Goal: Transaction & Acquisition: Download file/media

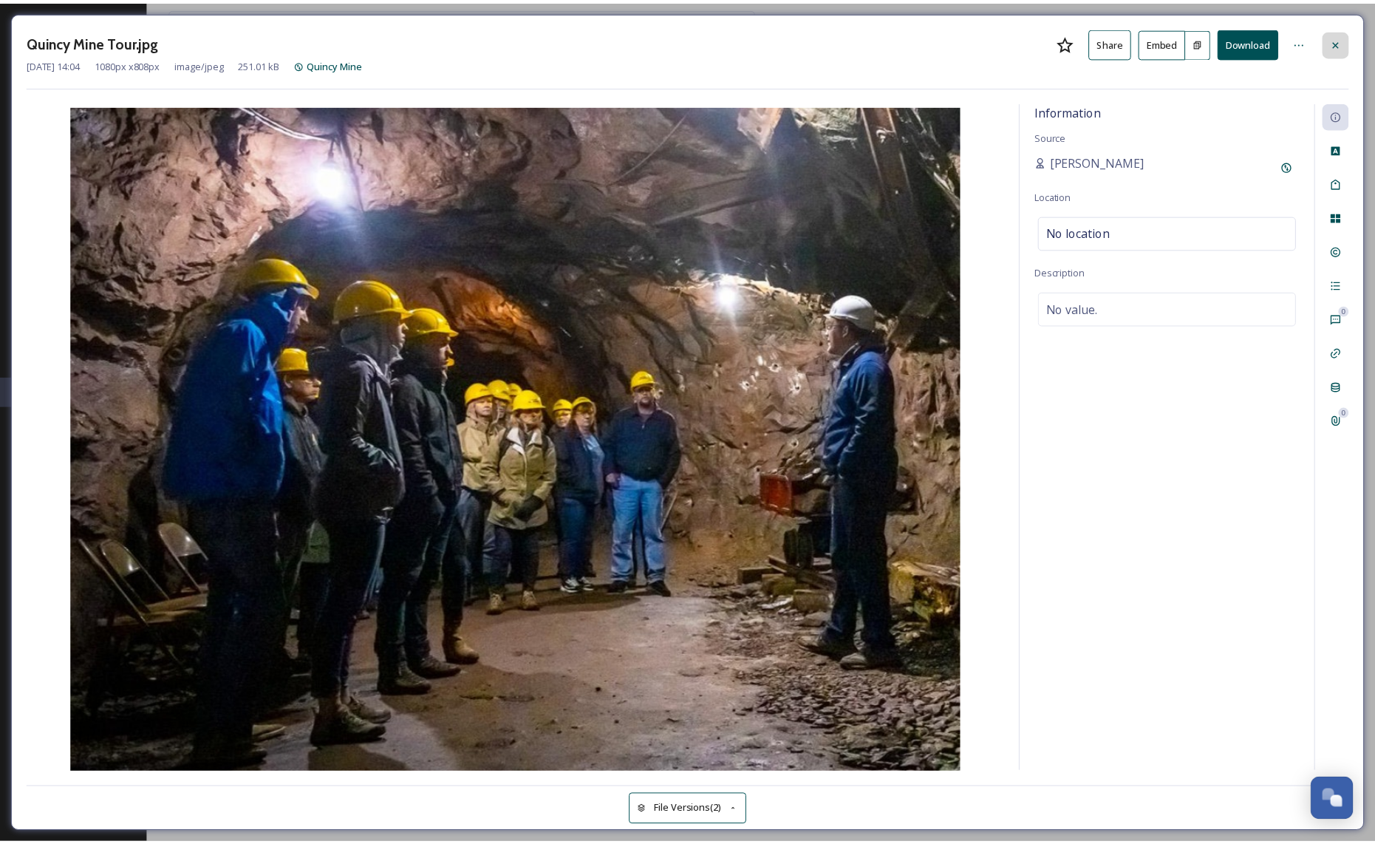
scroll to position [1723, 0]
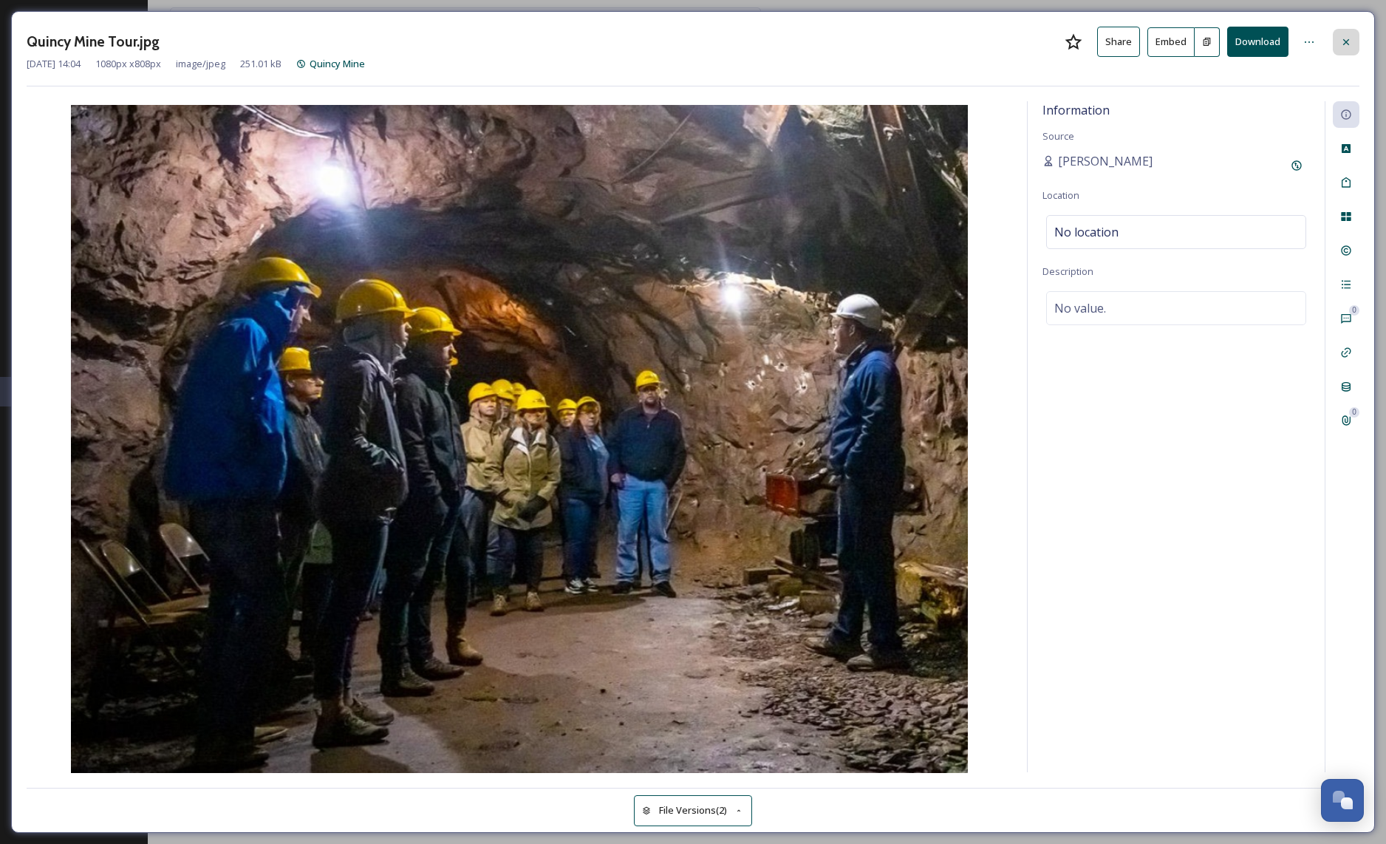
click at [1354, 35] on div at bounding box center [1346, 42] width 27 height 27
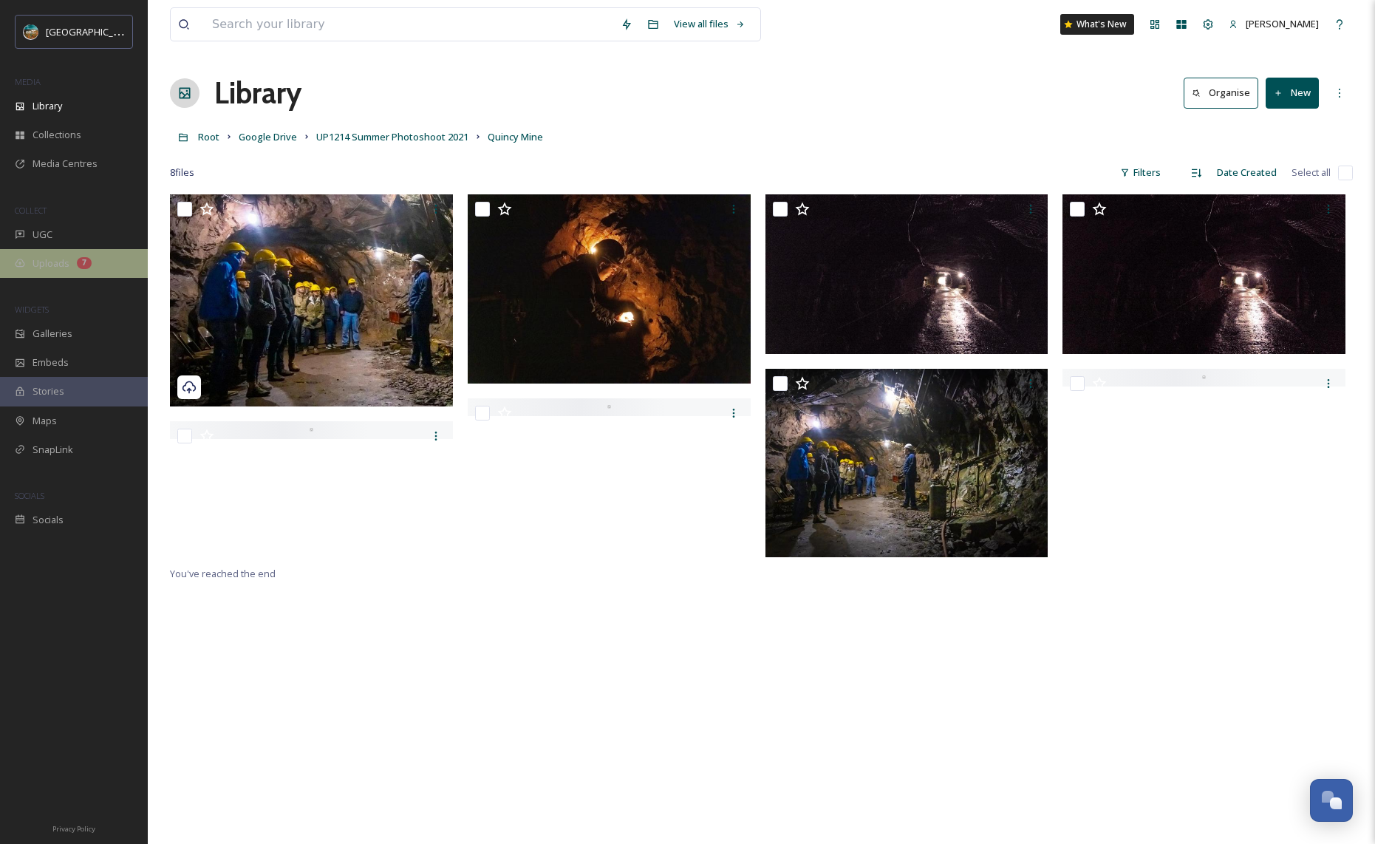
click at [49, 269] on span "Uploads" at bounding box center [51, 263] width 37 height 14
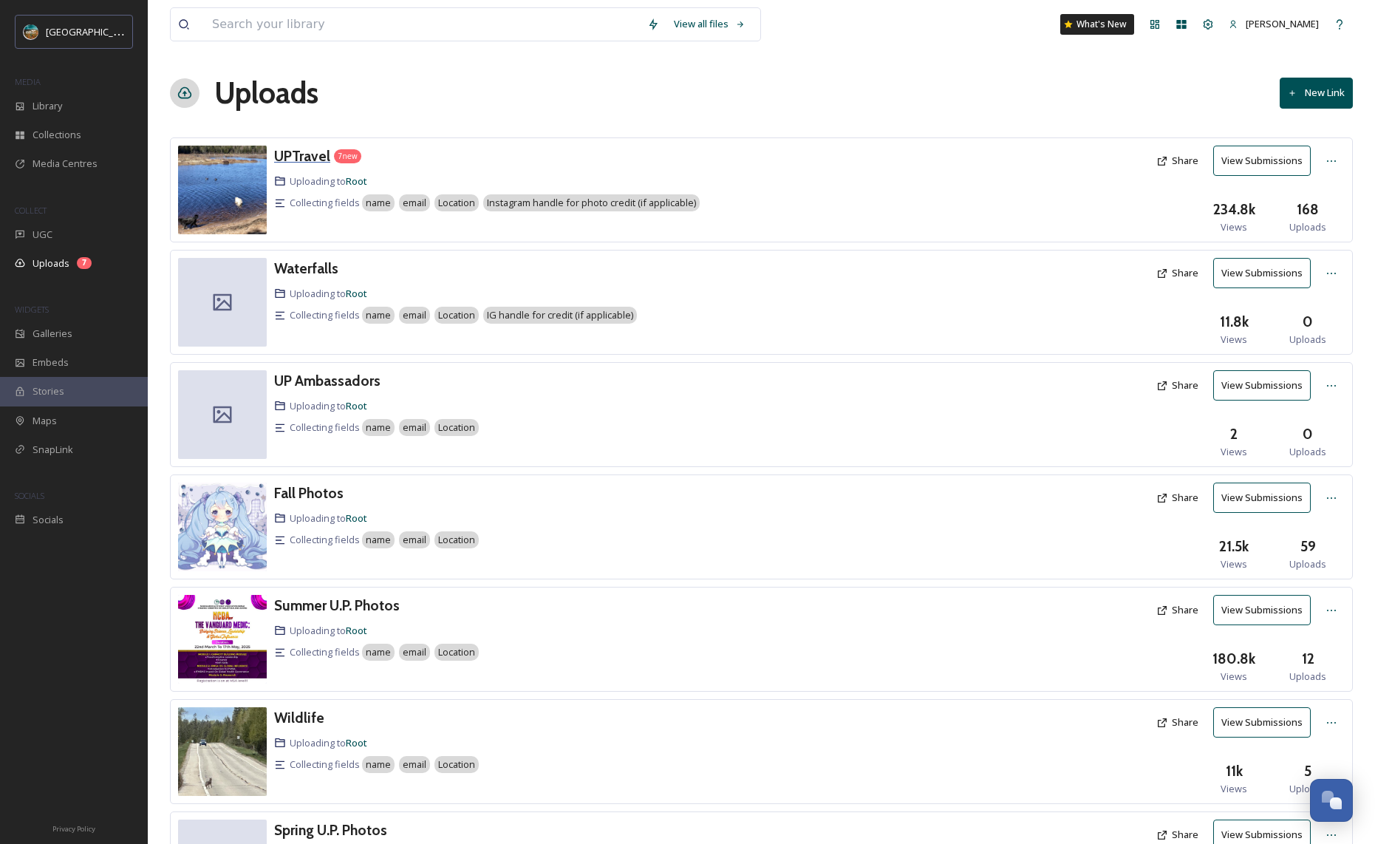
click at [306, 160] on h3 "UPTravel" at bounding box center [302, 156] width 56 height 18
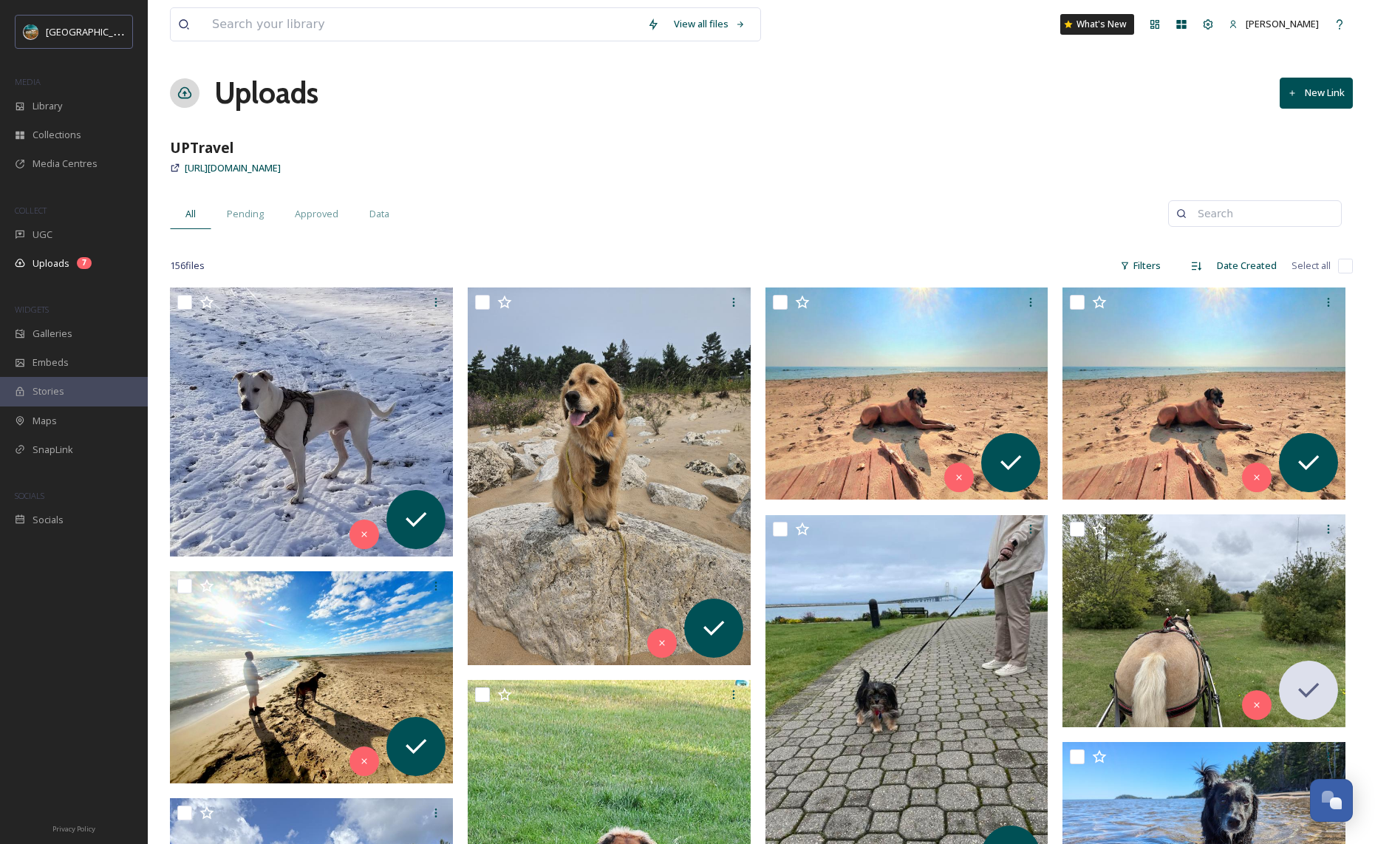
drag, startPoint x: 436, startPoint y: 171, endPoint x: 183, endPoint y: 167, distance: 252.7
click at [183, 167] on div "[URL][DOMAIN_NAME]" at bounding box center [761, 168] width 1183 height 18
copy span "[URL][DOMAIN_NAME]"
click at [287, 21] on input at bounding box center [422, 24] width 435 height 33
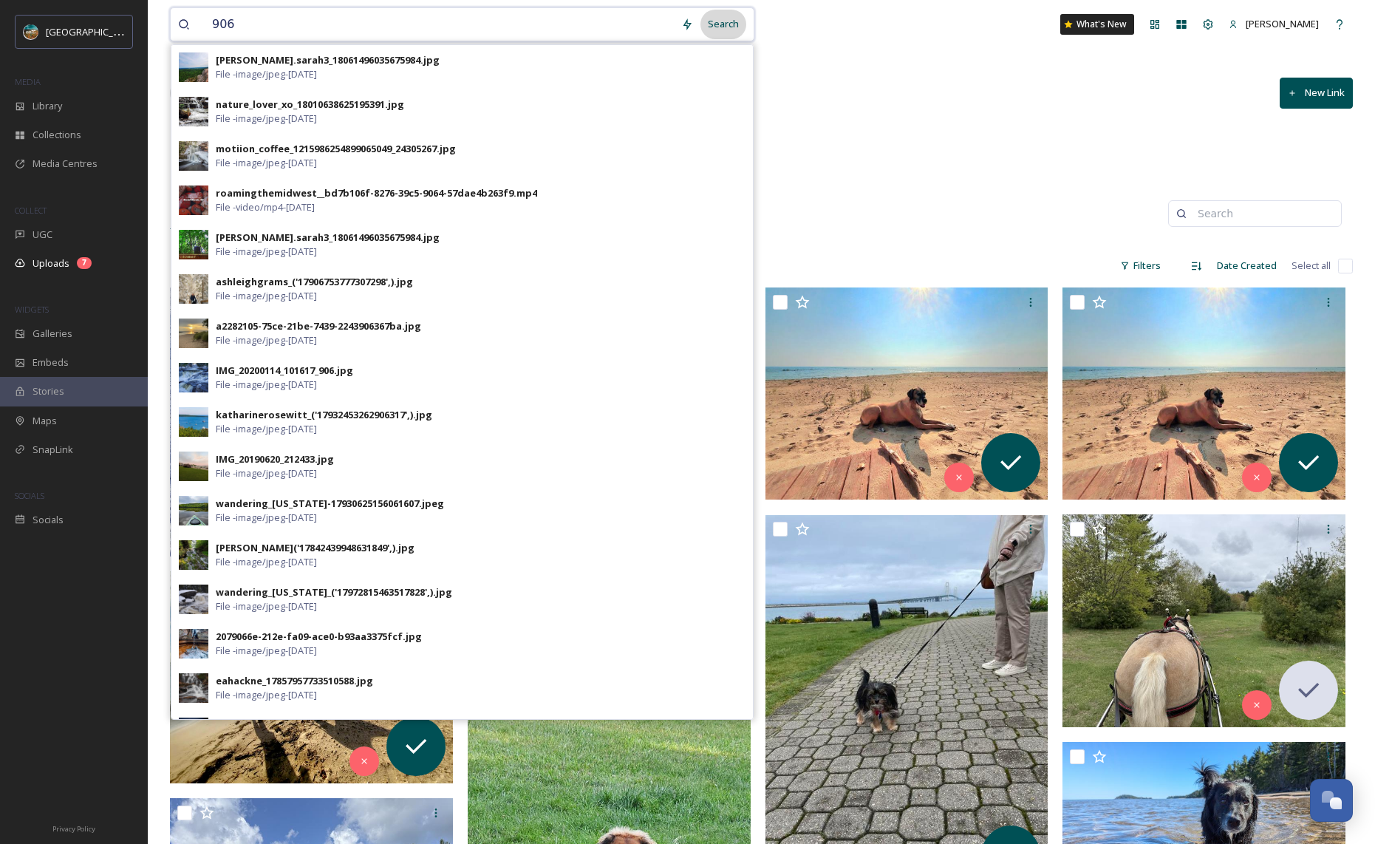
type input "906"
click at [720, 21] on div "Search" at bounding box center [723, 24] width 46 height 29
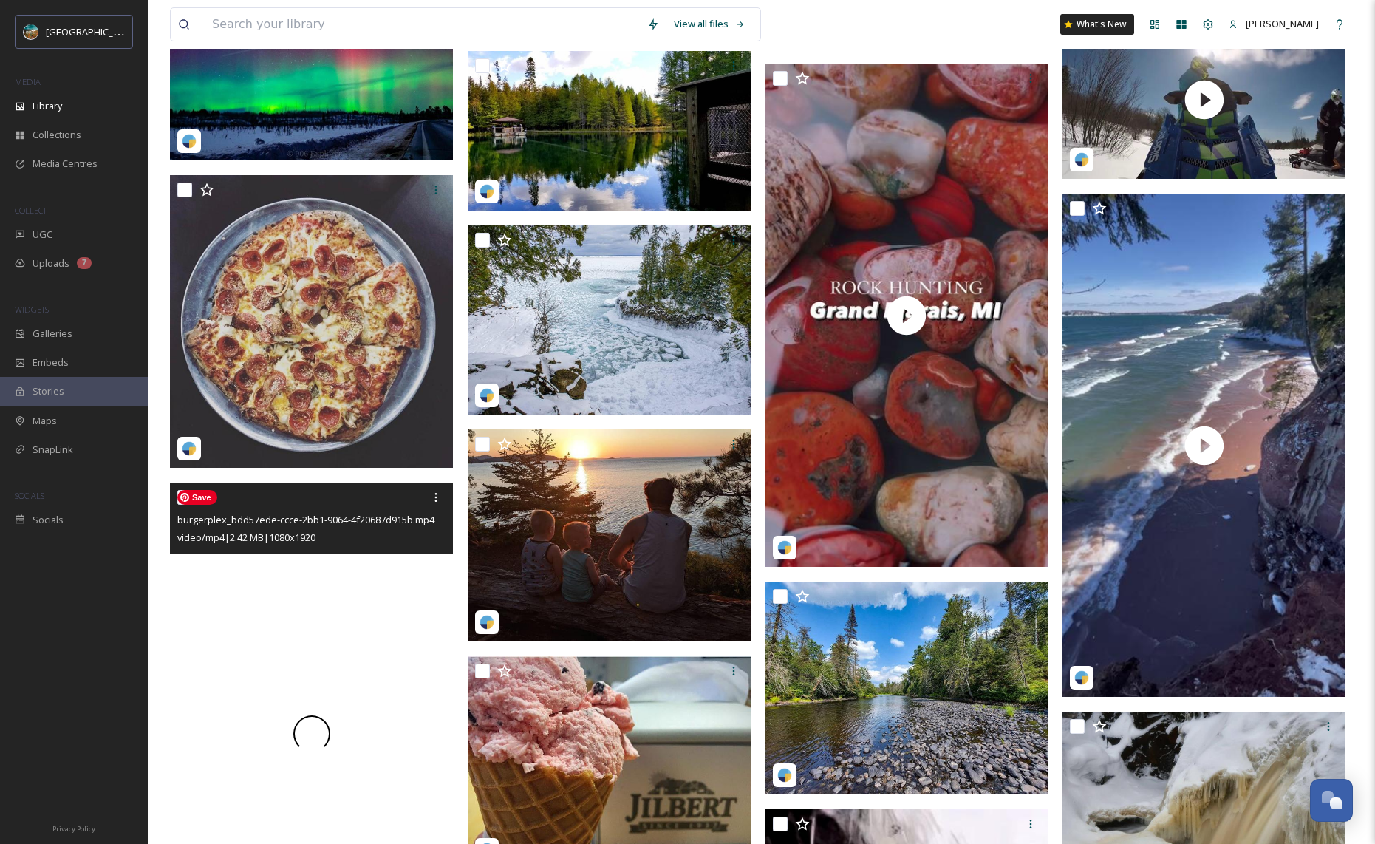
scroll to position [4364, 0]
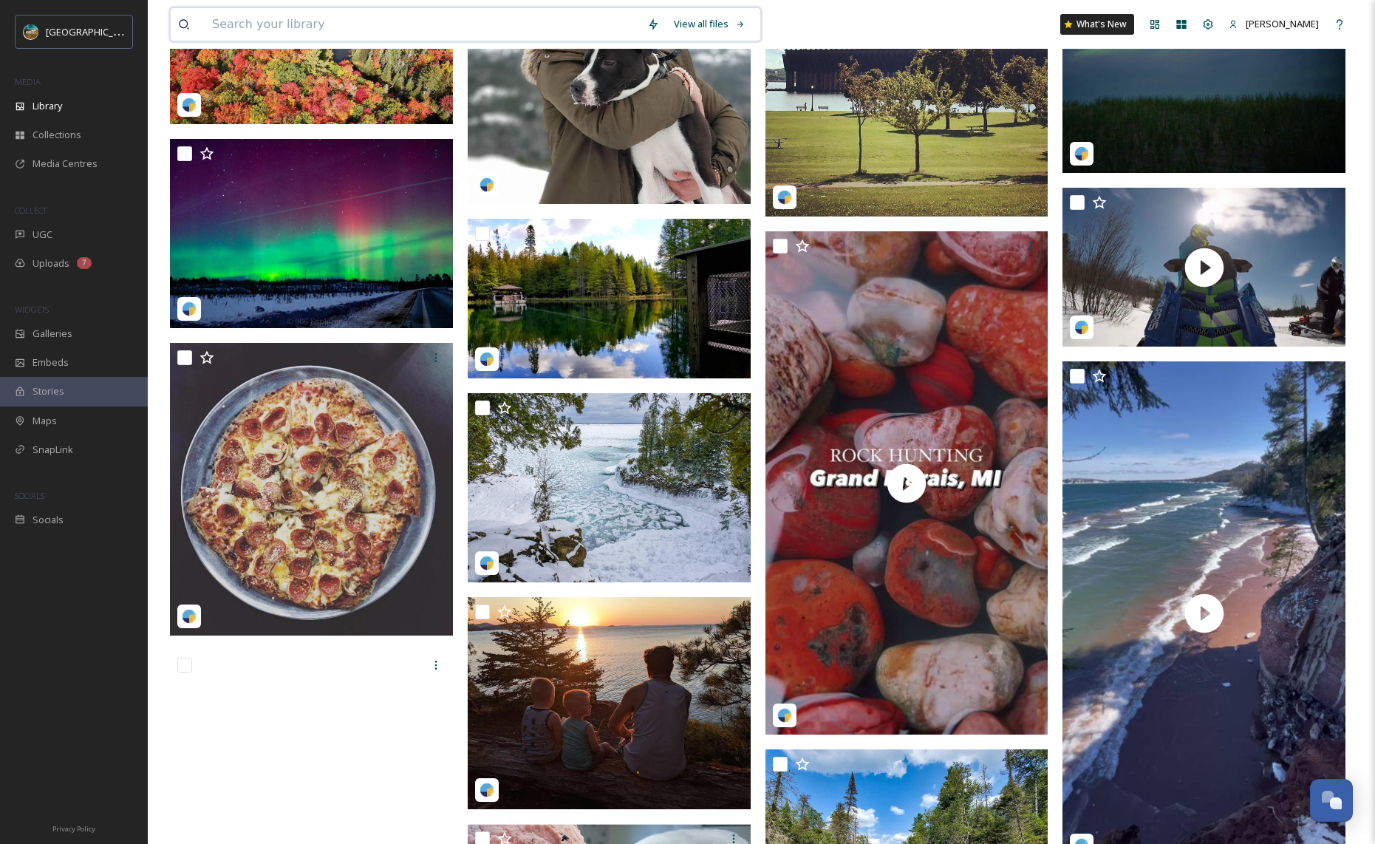
click at [344, 28] on input at bounding box center [422, 24] width 435 height 33
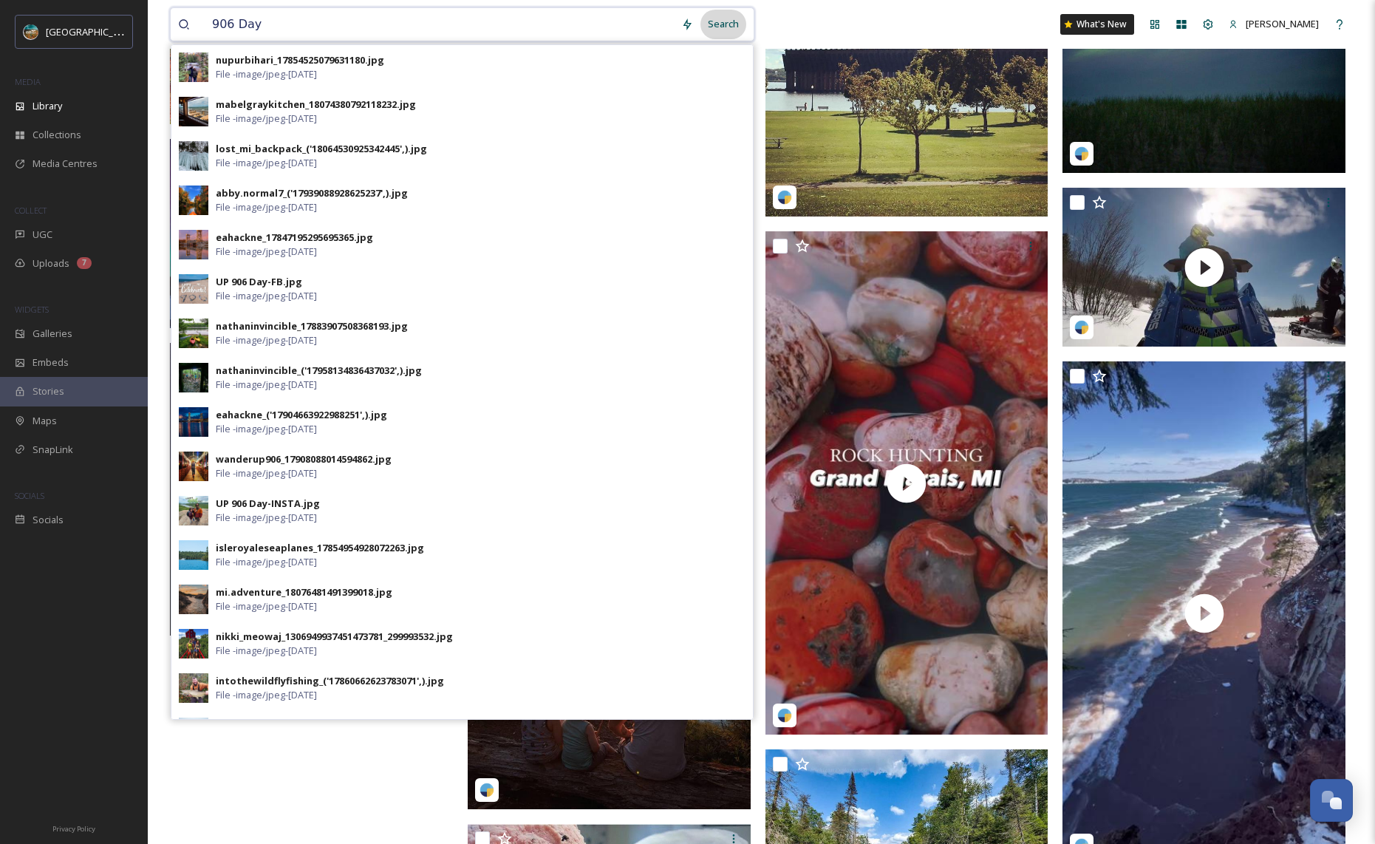
type input "906 Day"
click at [724, 16] on div "Search" at bounding box center [723, 24] width 46 height 29
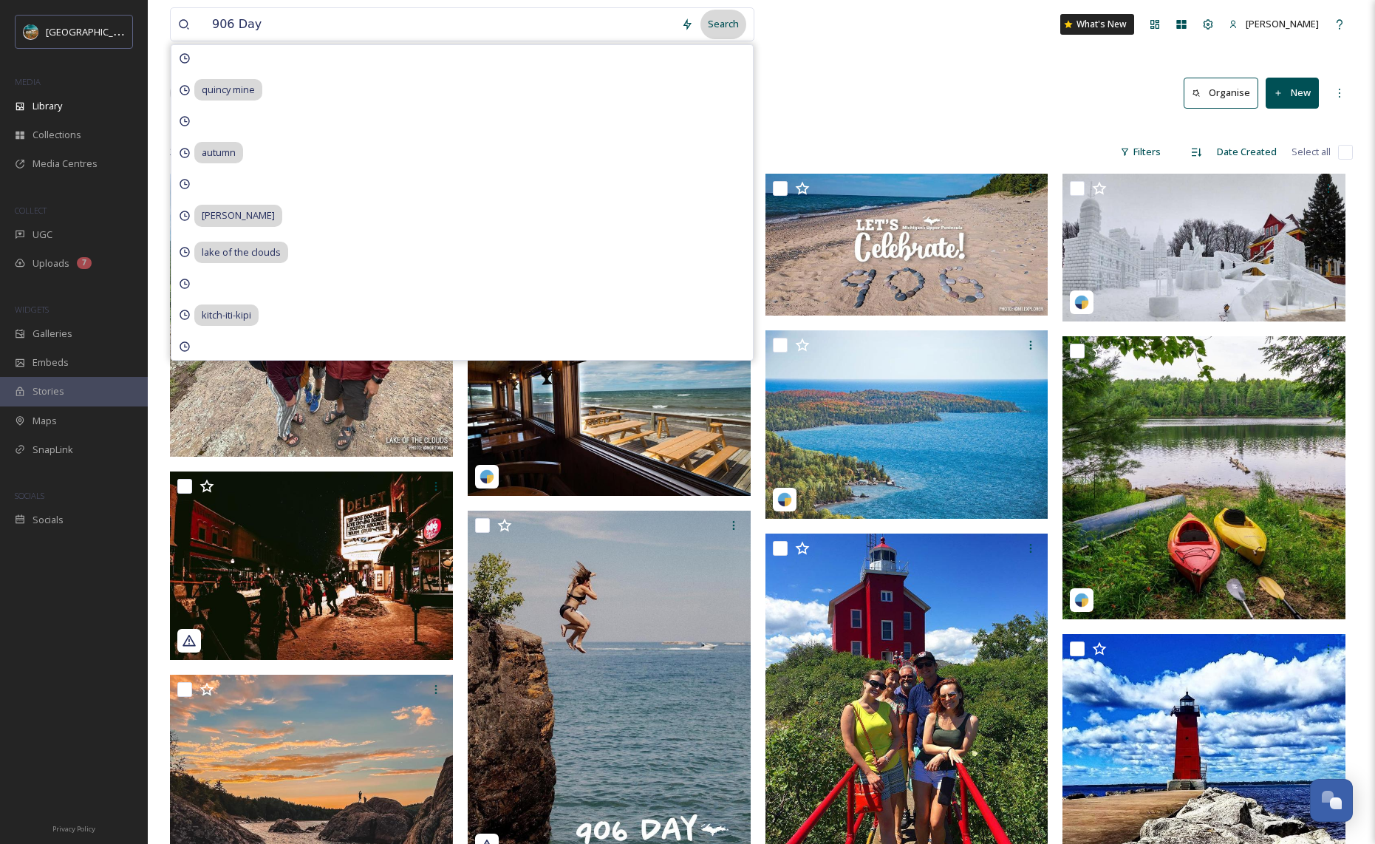
click at [716, 23] on div "Search" at bounding box center [723, 24] width 46 height 29
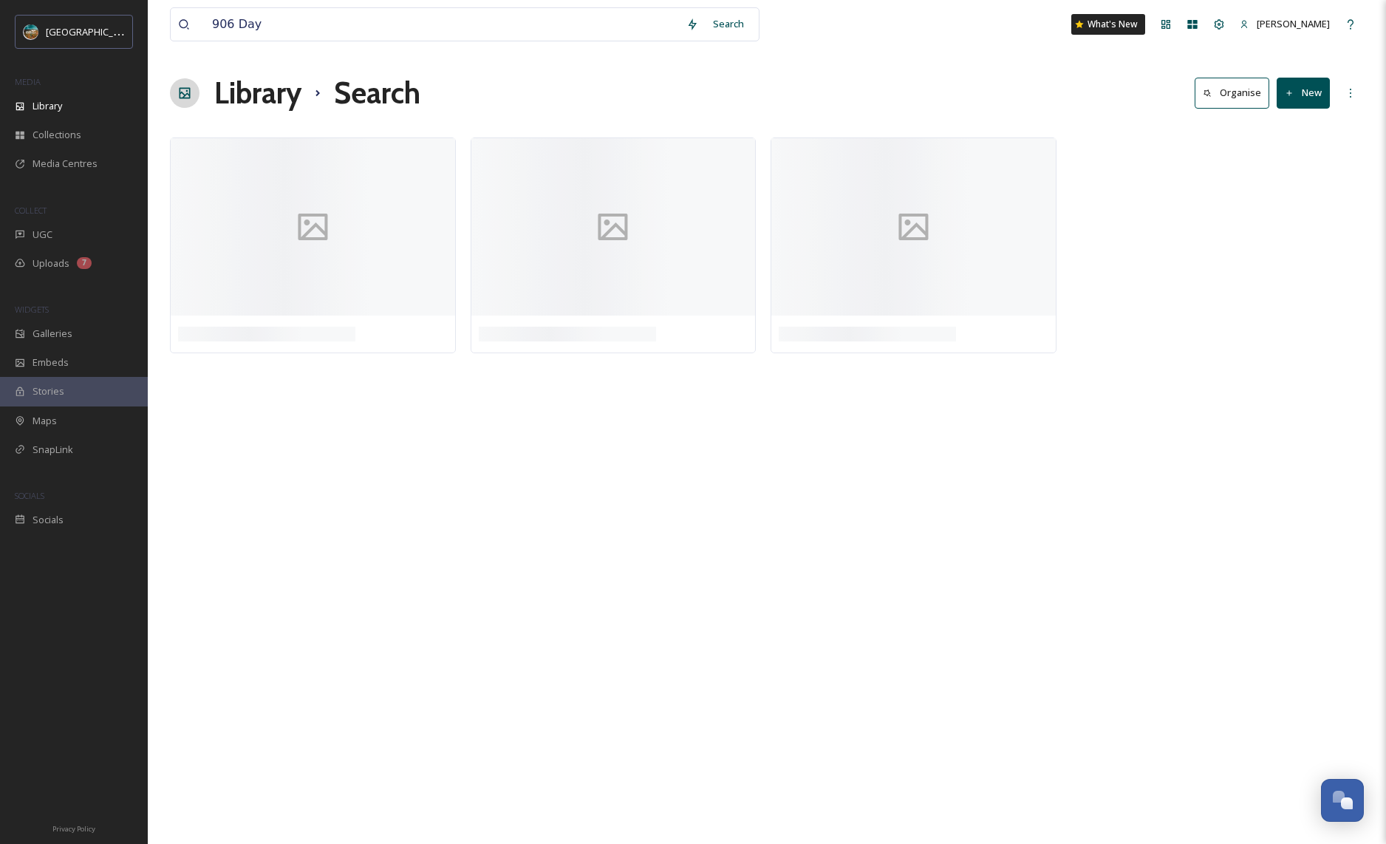
click at [838, 35] on div "906 Day Search What's New [PERSON_NAME]" at bounding box center [767, 24] width 1194 height 49
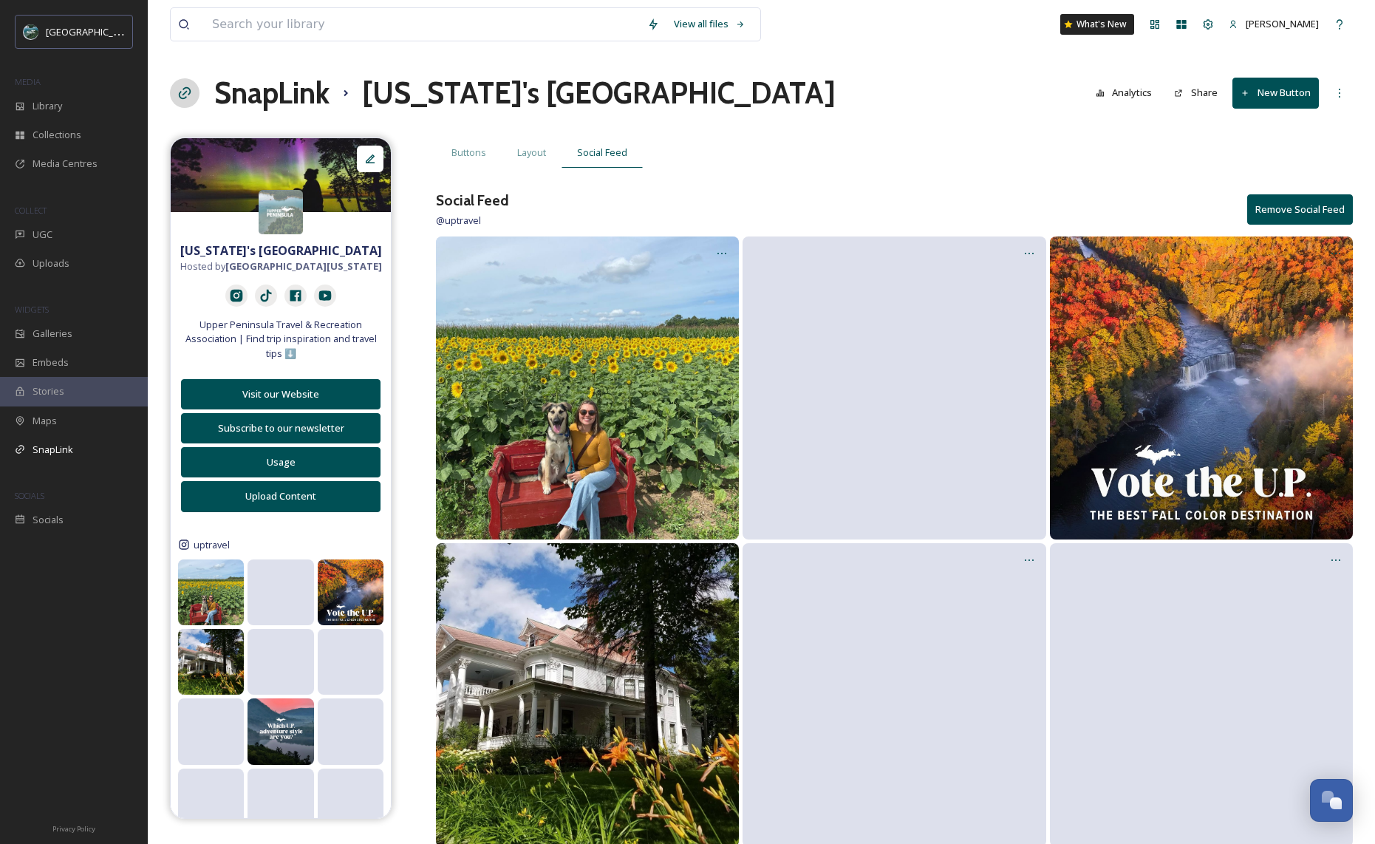
scroll to position [1723, 0]
click at [97, 105] on div "Library" at bounding box center [74, 106] width 148 height 29
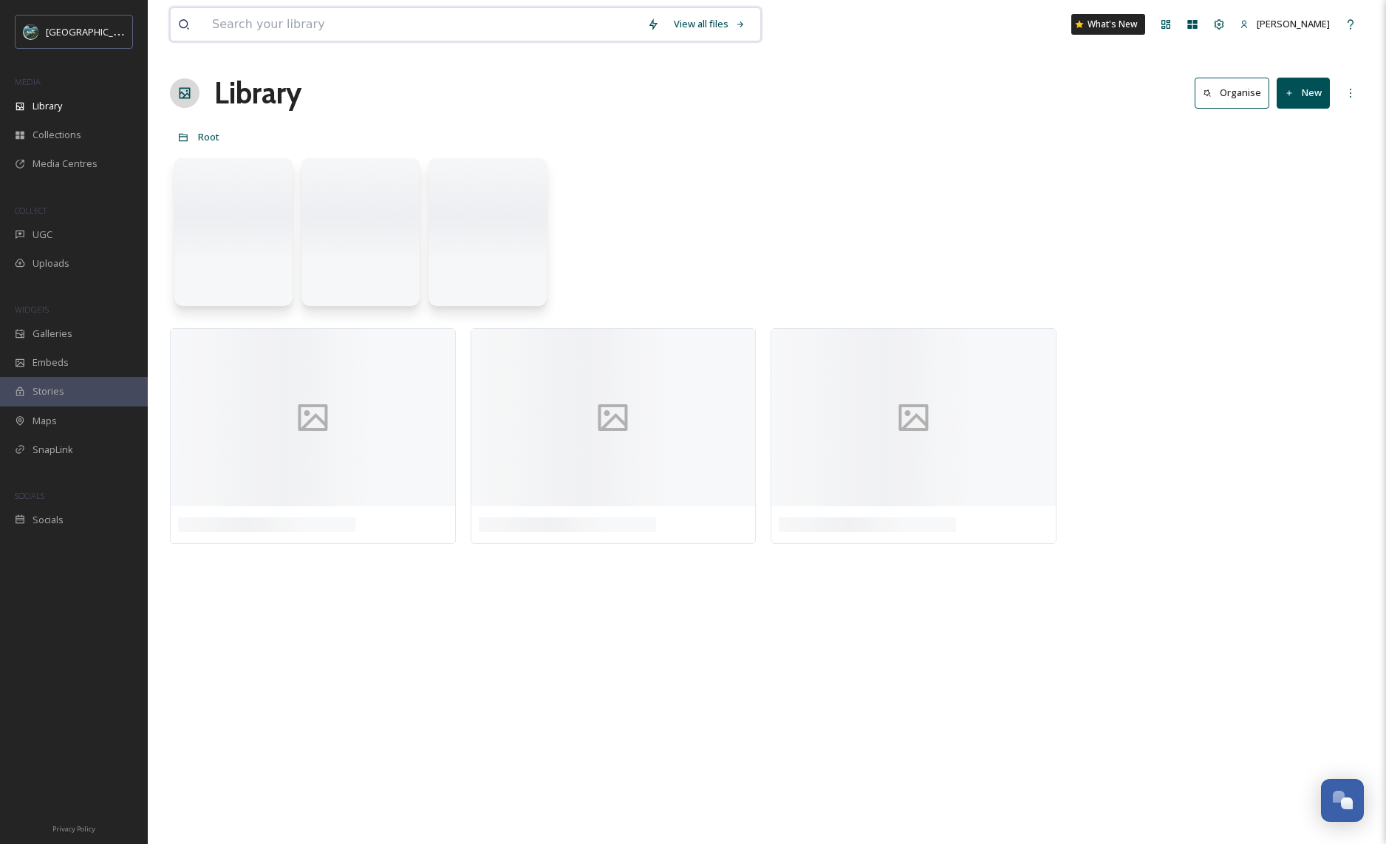
click at [286, 31] on input at bounding box center [422, 24] width 435 height 33
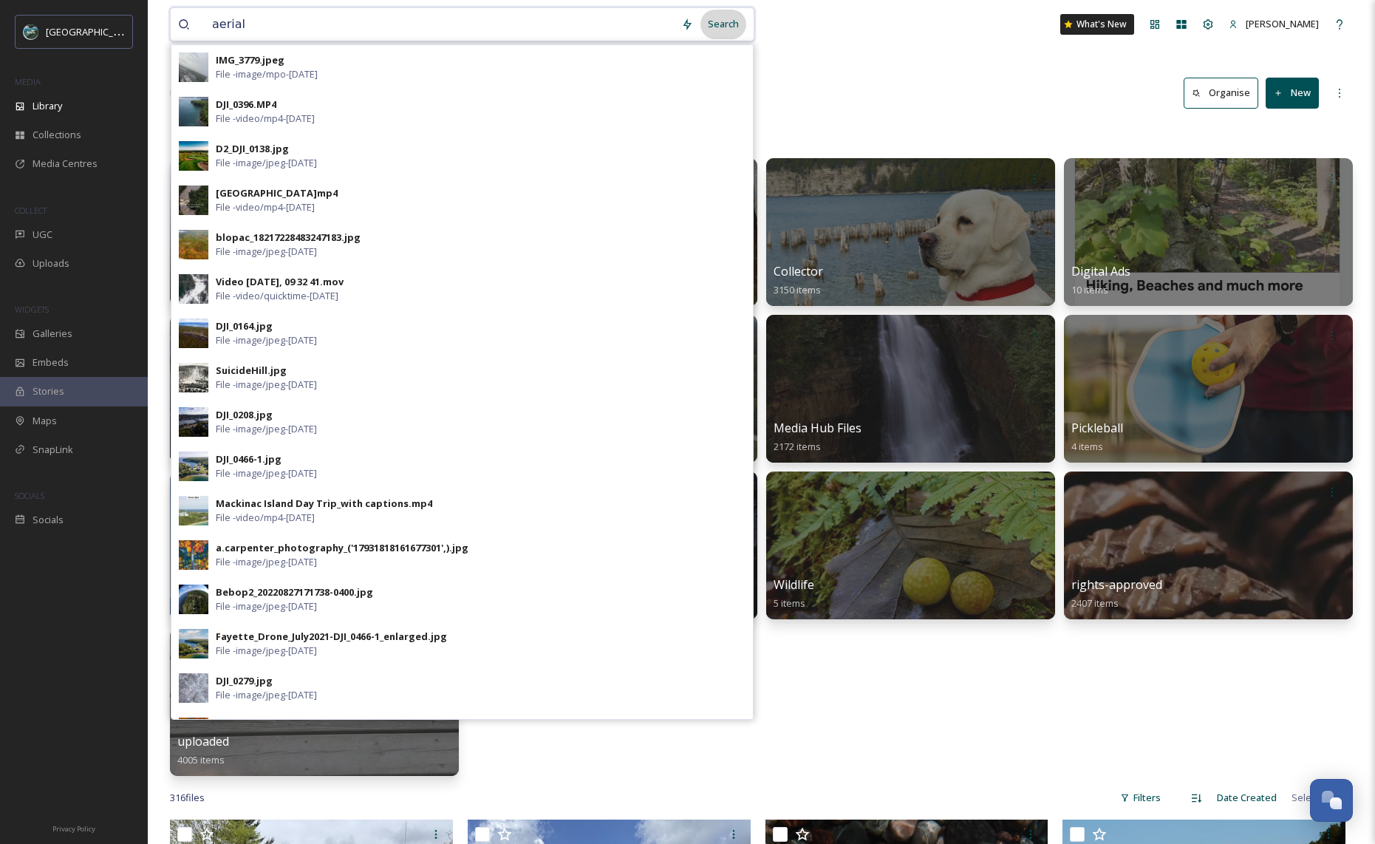
type input "aerial"
click at [708, 27] on div "Search" at bounding box center [723, 24] width 46 height 29
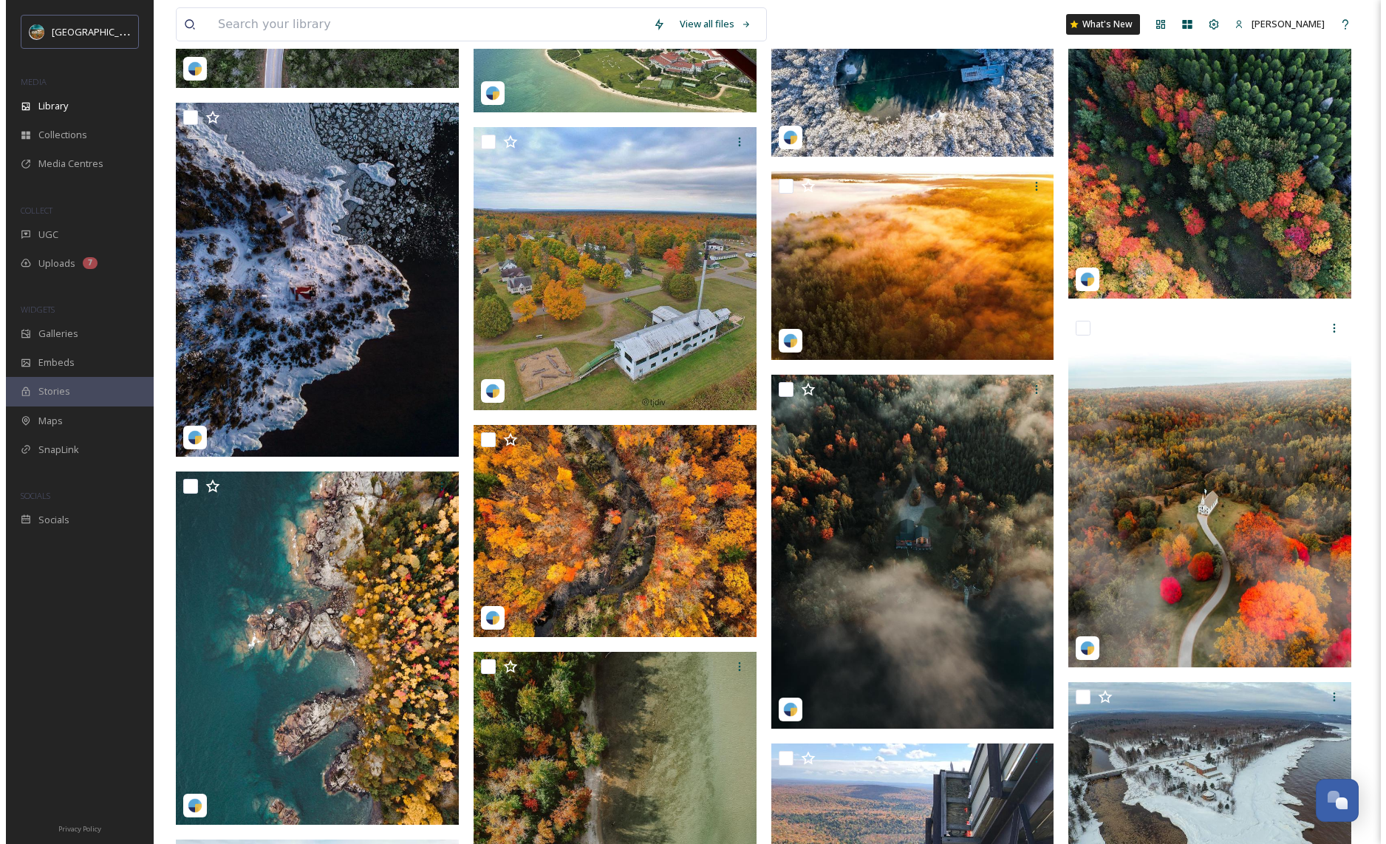
scroll to position [4218, 0]
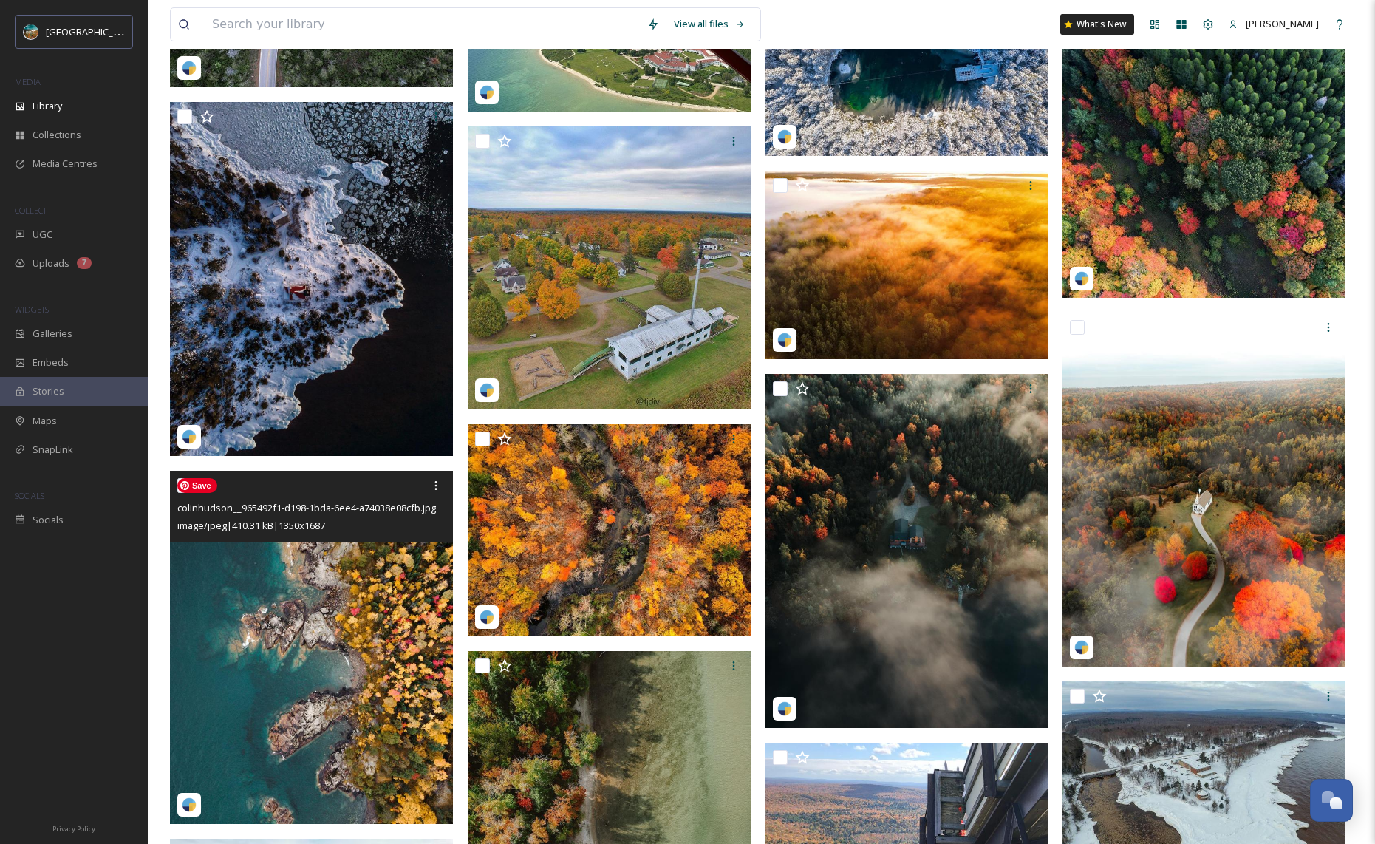
click at [256, 657] on img at bounding box center [311, 648] width 283 height 354
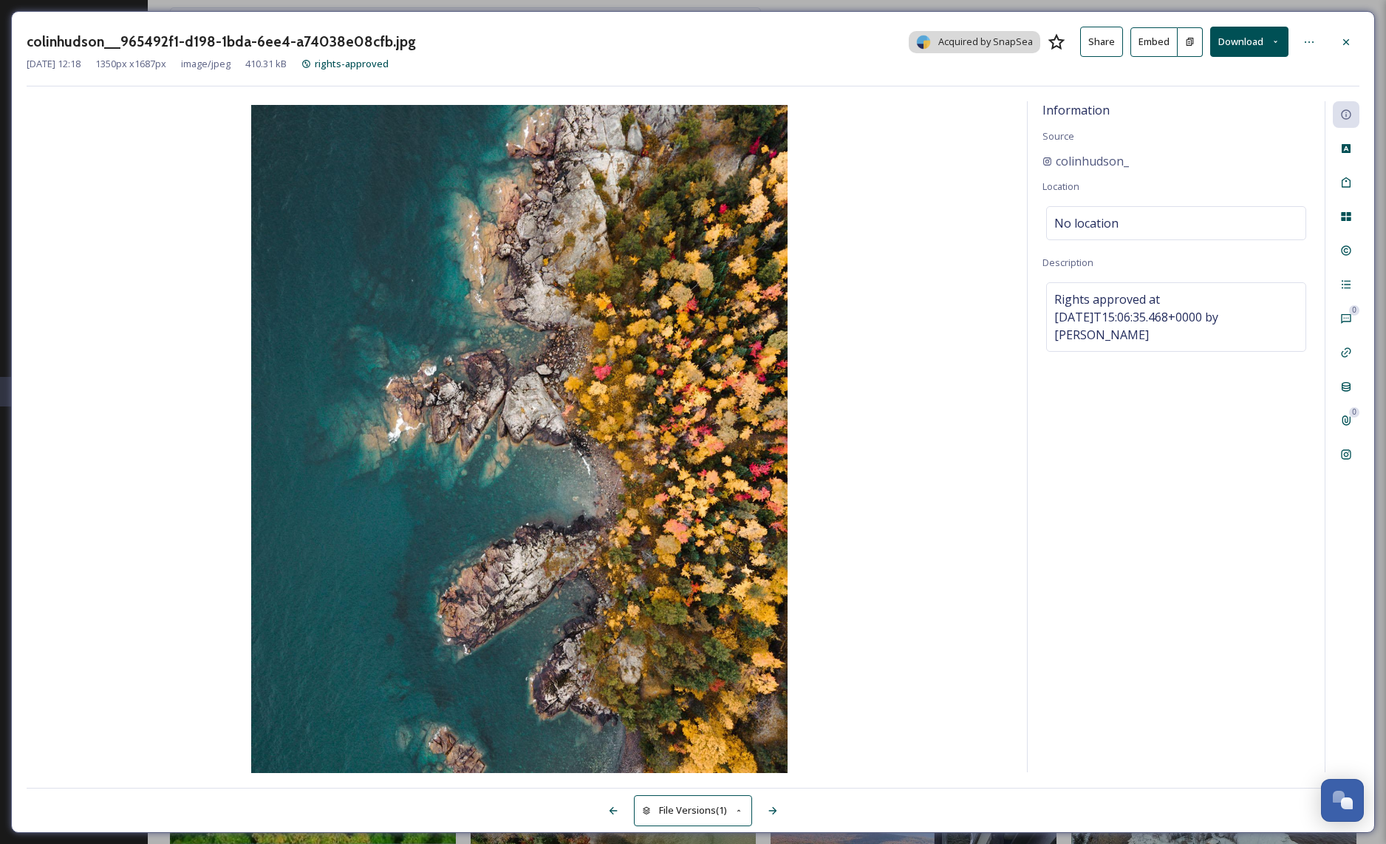
click at [1256, 35] on button "Download" at bounding box center [1249, 42] width 78 height 30
click at [1214, 74] on span "Download Original (1350 x 1687)" at bounding box center [1211, 76] width 140 height 14
click at [1350, 459] on icon at bounding box center [1346, 454] width 12 height 12
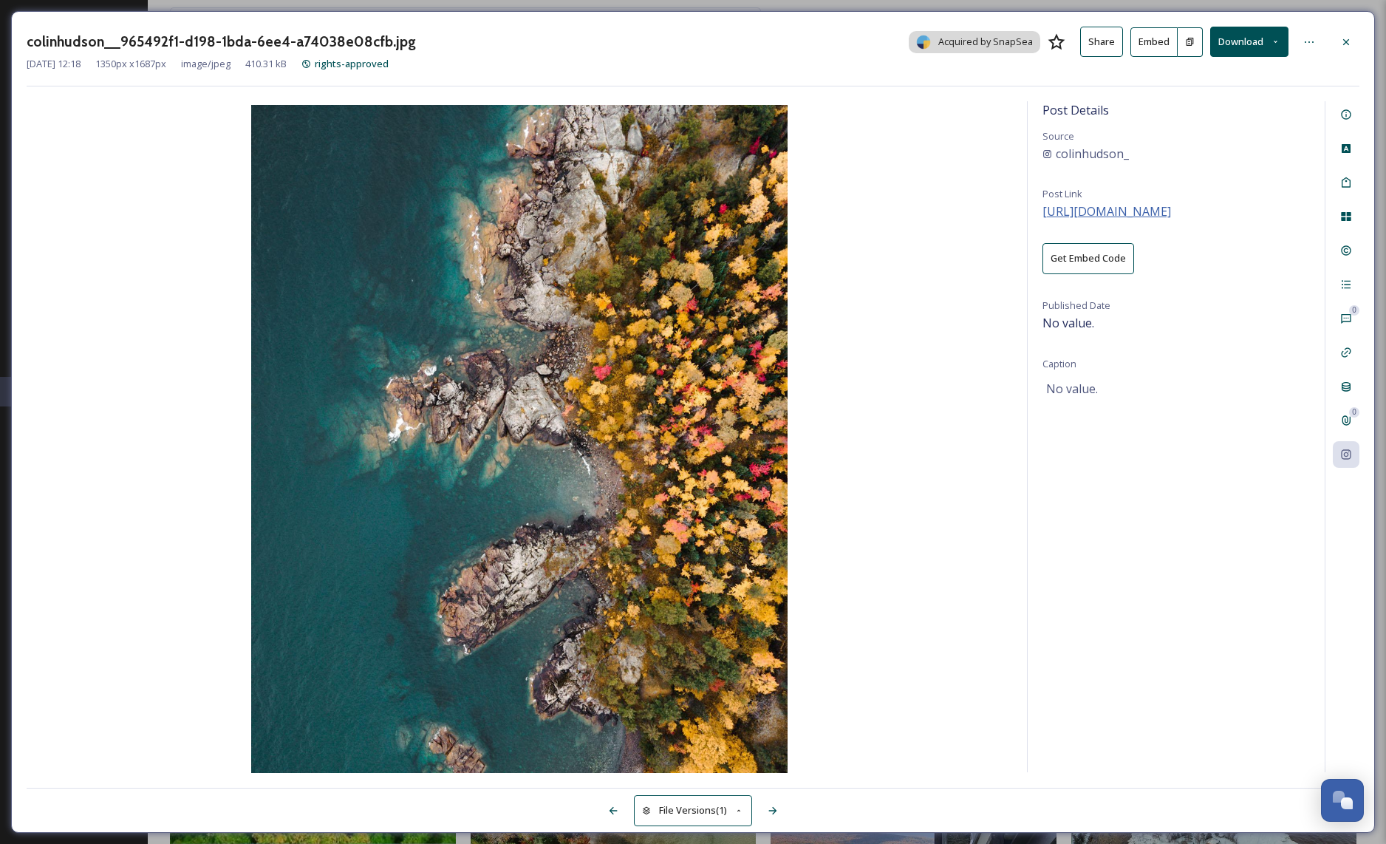
click at [1171, 212] on span "https://instagram.com/p/CkEJwY-OW2z" at bounding box center [1106, 211] width 129 height 16
